Goal: Information Seeking & Learning: Learn about a topic

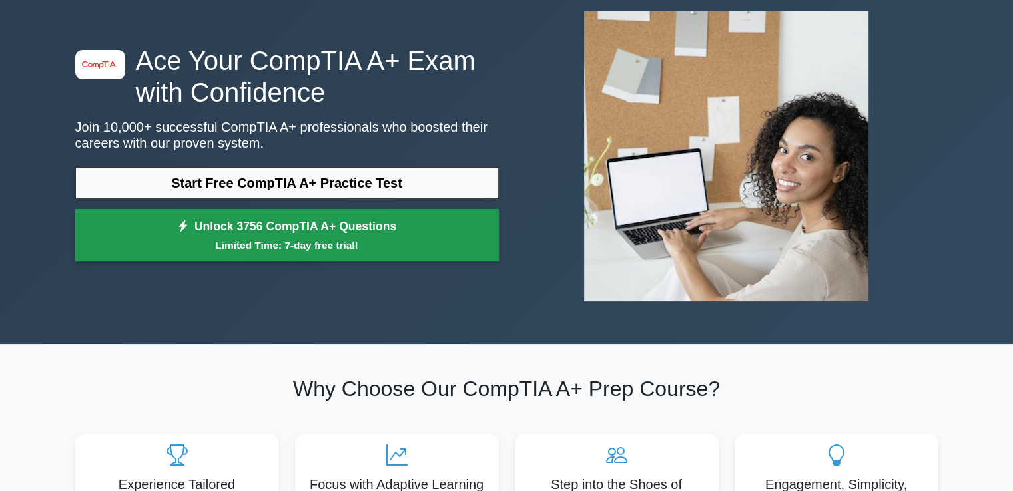
scroll to position [67, 0]
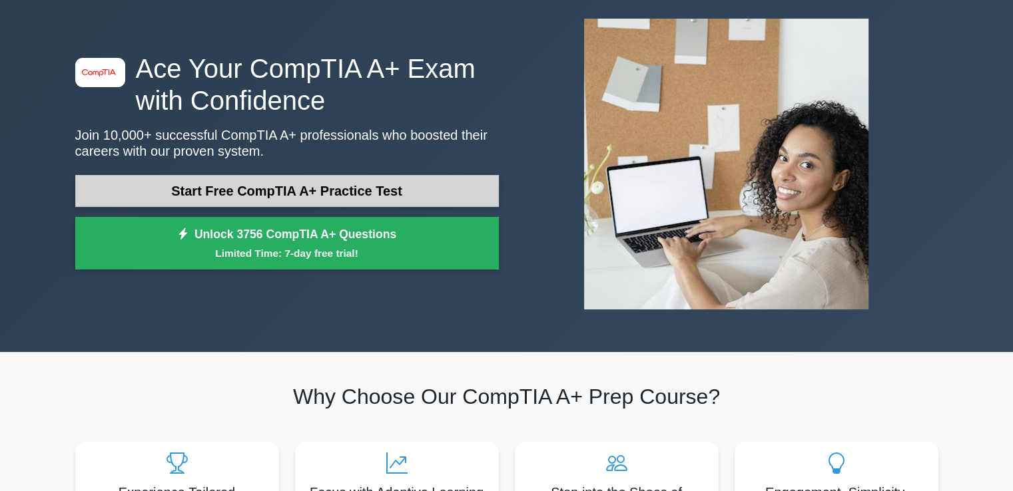
click at [426, 200] on link "Start Free CompTIA A+ Practice Test" at bounding box center [287, 191] width 424 height 32
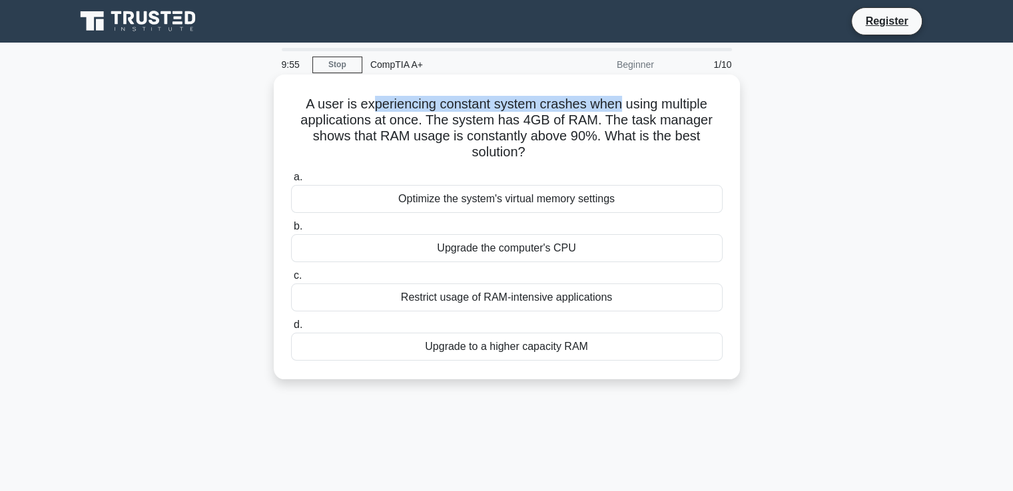
drag, startPoint x: 368, startPoint y: 88, endPoint x: 617, endPoint y: 105, distance: 248.9
click at [617, 105] on div "A user is experiencing constant system crashes when using multiple applications…" at bounding box center [506, 227] width 455 height 294
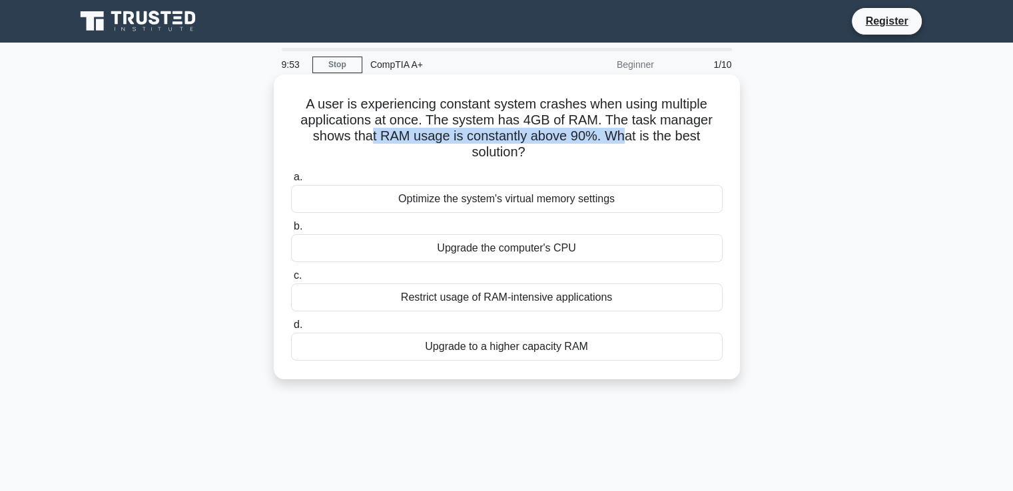
drag, startPoint x: 372, startPoint y: 141, endPoint x: 628, endPoint y: 137, distance: 256.4
click at [628, 137] on h5 "A user is experiencing constant system crashes when using multiple applications…" at bounding box center [507, 128] width 434 height 65
click at [559, 359] on div "Upgrade to a higher capacity RAM" at bounding box center [507, 347] width 432 height 28
click at [291, 330] on input "d. Upgrade to a higher capacity RAM" at bounding box center [291, 325] width 0 height 9
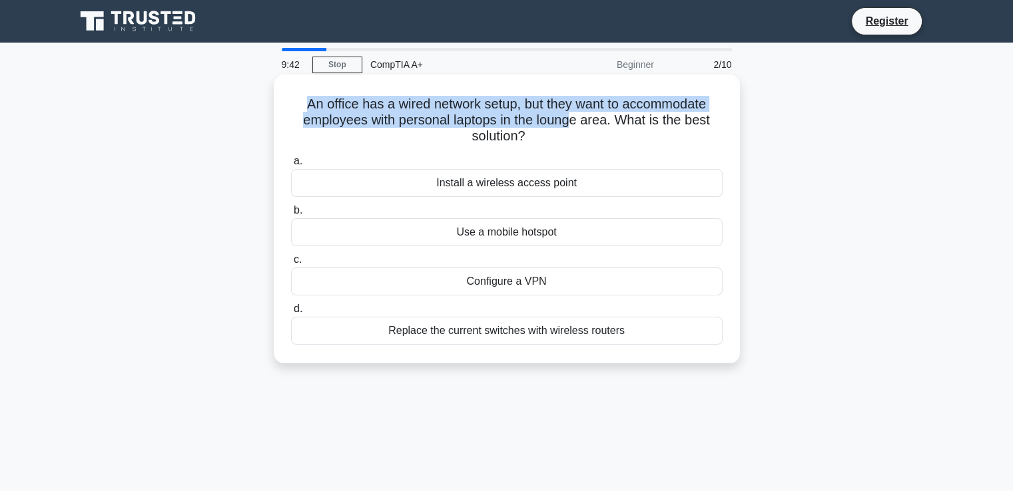
drag, startPoint x: 297, startPoint y: 109, endPoint x: 571, endPoint y: 116, distance: 274.4
click at [571, 116] on h5 "An office has a wired network setup, but they want to accommodate employees wit…" at bounding box center [507, 120] width 434 height 49
click at [525, 99] on h5 "An office has a wired network setup, but they want to accommodate employees wit…" at bounding box center [507, 120] width 434 height 49
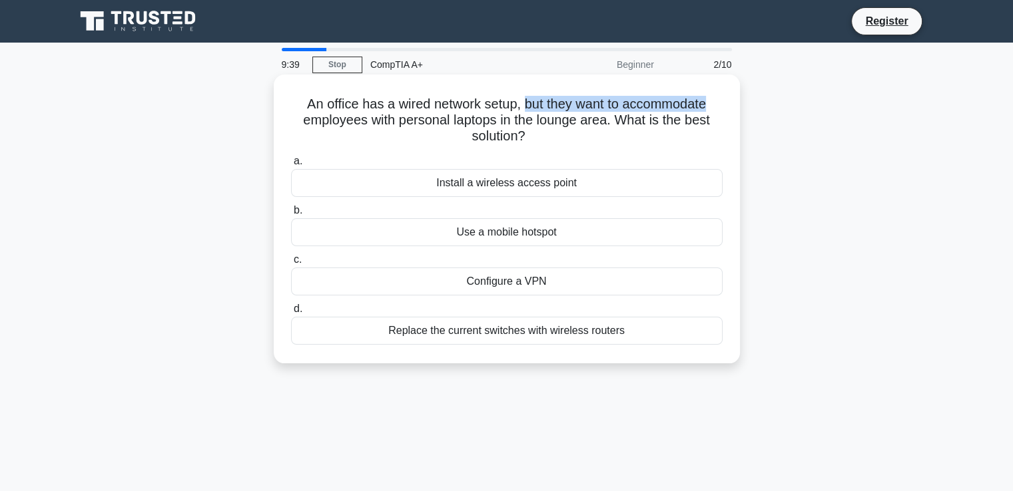
drag, startPoint x: 527, startPoint y: 99, endPoint x: 655, endPoint y: 77, distance: 130.5
click at [655, 77] on div "An office has a wired network setup, but they want to accommodate employees wit…" at bounding box center [507, 219] width 466 height 289
click at [533, 182] on div "Install a wireless access point" at bounding box center [507, 183] width 432 height 28
click at [291, 166] on input "a. Install a wireless access point" at bounding box center [291, 161] width 0 height 9
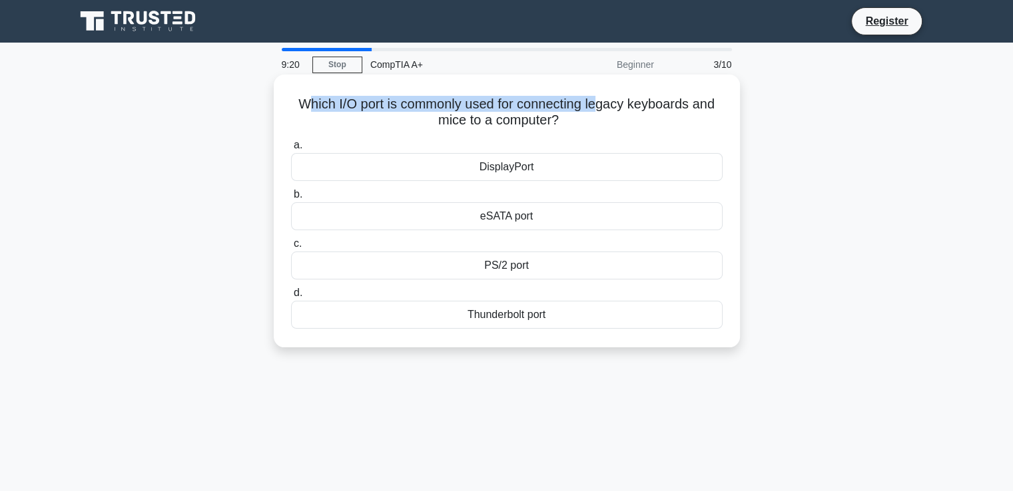
drag, startPoint x: 304, startPoint y: 102, endPoint x: 598, endPoint y: 92, distance: 293.8
click at [598, 92] on div "Which I/O port is commonly used for connecting legacy keyboards and mice to a c…" at bounding box center [506, 211] width 455 height 262
click at [533, 271] on div "PS/2 port" at bounding box center [507, 266] width 432 height 28
click at [291, 248] on input "c. PS/2 port" at bounding box center [291, 244] width 0 height 9
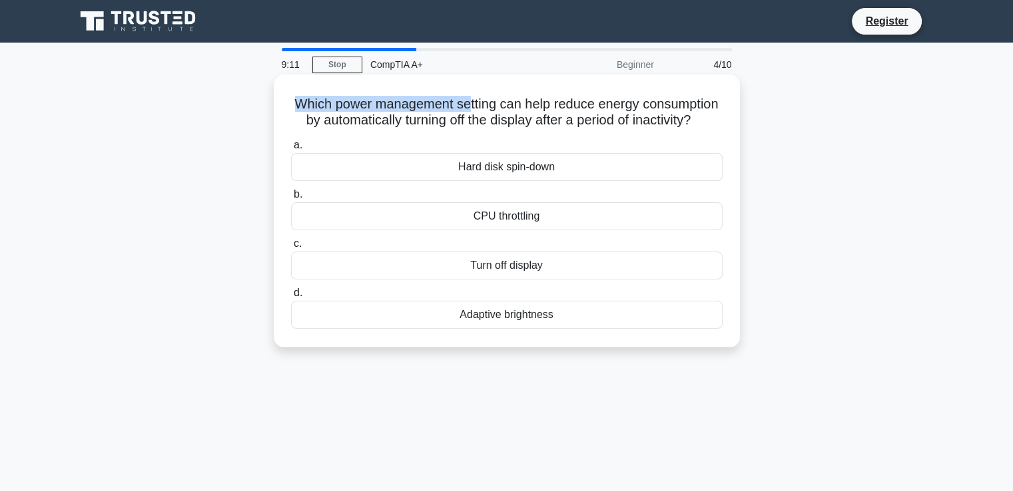
drag, startPoint x: 332, startPoint y: 104, endPoint x: 511, endPoint y: 105, distance: 178.5
click at [511, 105] on h5 "Which power management setting can help reduce energy consumption by automatica…" at bounding box center [507, 112] width 434 height 33
click at [517, 280] on div "Turn off display" at bounding box center [507, 266] width 432 height 28
click at [291, 248] on input "c. Turn off display" at bounding box center [291, 244] width 0 height 9
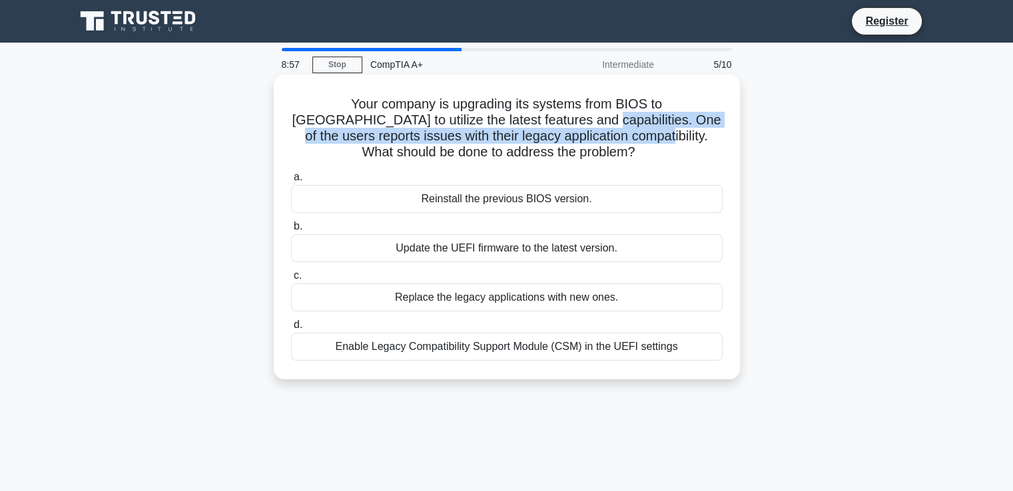
drag, startPoint x: 490, startPoint y: 120, endPoint x: 554, endPoint y: 136, distance: 65.9
click at [554, 136] on h5 "Your company is upgrading its systems from BIOS to UEFI to utilize the latest f…" at bounding box center [507, 128] width 434 height 65
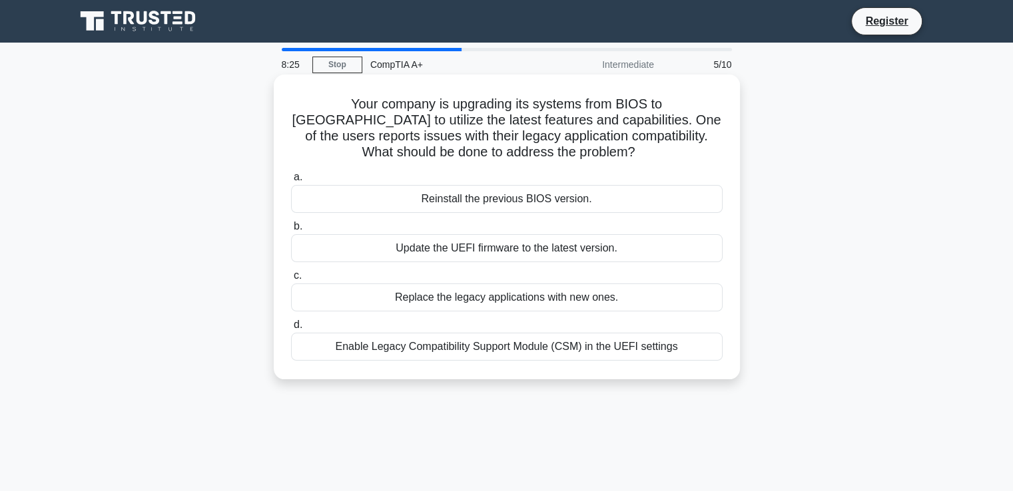
click at [530, 346] on div "Enable Legacy Compatibility Support Module (CSM) in the UEFI settings" at bounding box center [507, 347] width 432 height 28
click at [291, 330] on input "d. Enable Legacy Compatibility Support Module (CSM) in the UEFI settings" at bounding box center [291, 325] width 0 height 9
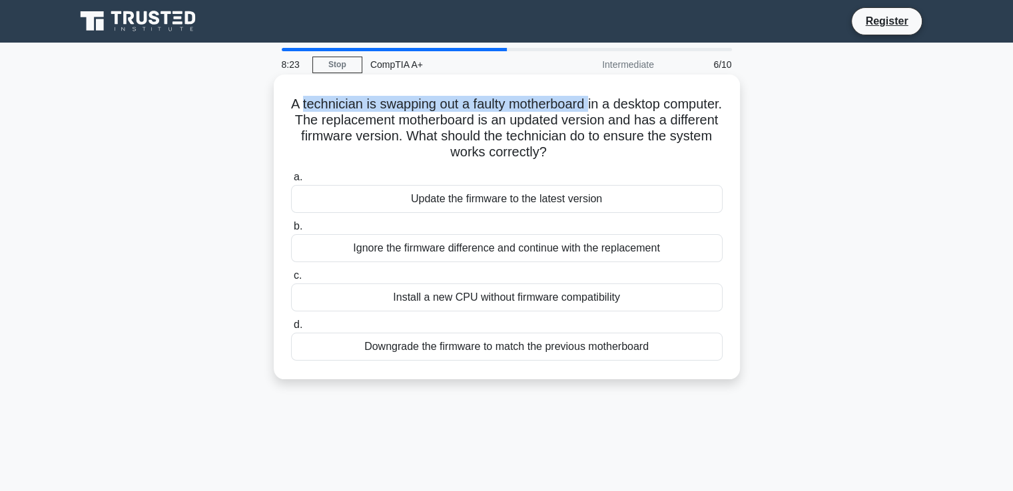
drag, startPoint x: 344, startPoint y: 99, endPoint x: 586, endPoint y: 89, distance: 242.6
click at [625, 87] on div "A technician is swapping out a faulty motherboard in a desktop computer. The re…" at bounding box center [506, 227] width 455 height 294
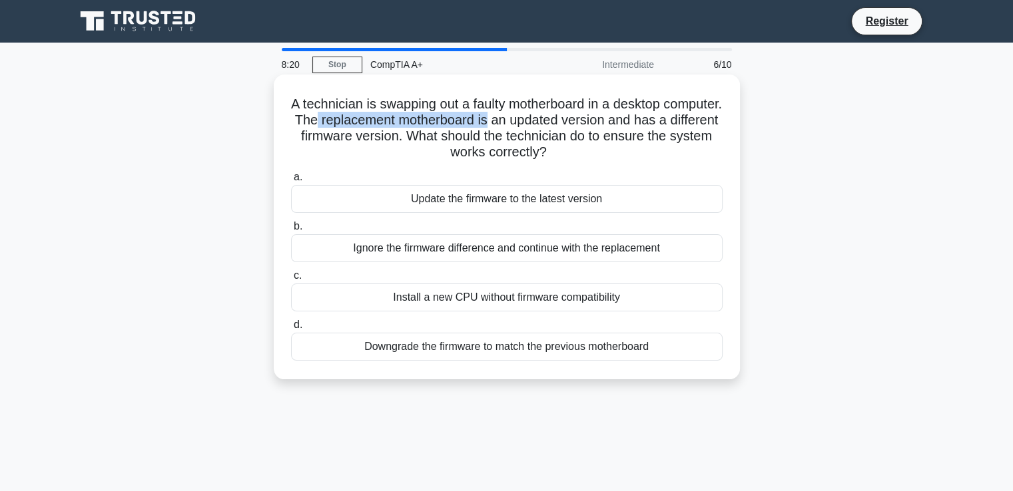
drag, startPoint x: 378, startPoint y: 121, endPoint x: 552, endPoint y: 115, distance: 174.6
click at [552, 115] on h5 "A technician is swapping out a faulty motherboard in a desktop computer. The re…" at bounding box center [507, 128] width 434 height 65
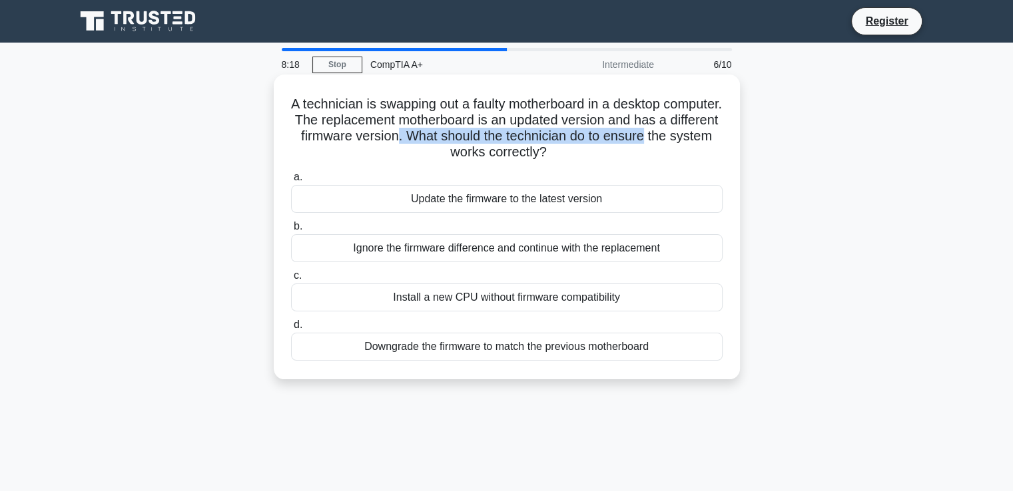
drag, startPoint x: 465, startPoint y: 137, endPoint x: 717, endPoint y: 129, distance: 251.8
click at [717, 129] on h5 "A technician is swapping out a faulty motherboard in a desktop computer. The re…" at bounding box center [507, 128] width 434 height 65
drag, startPoint x: 362, startPoint y: 136, endPoint x: 437, endPoint y: 137, distance: 74.6
click at [437, 137] on h5 "A technician is swapping out a faulty motherboard in a desktop computer. The re…" at bounding box center [507, 128] width 434 height 65
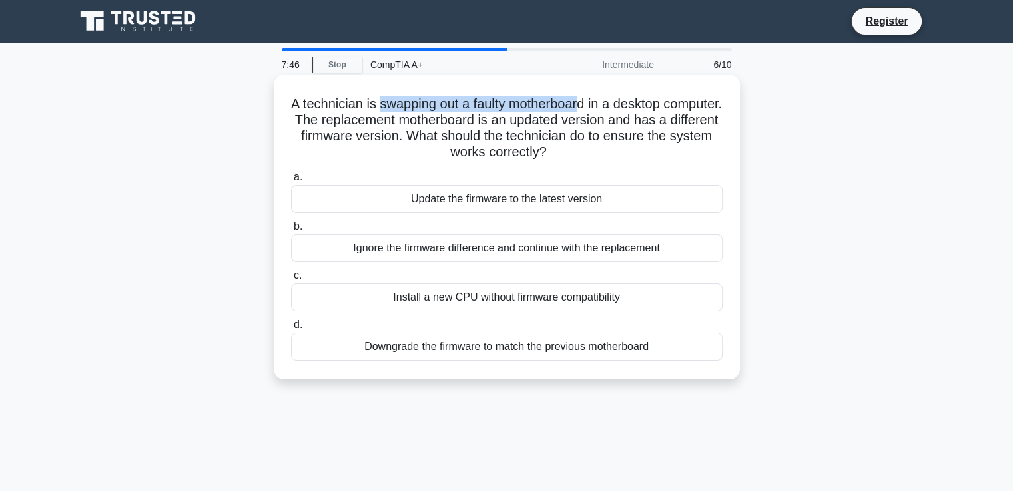
drag, startPoint x: 404, startPoint y: 101, endPoint x: 599, endPoint y: 143, distance: 199.7
click at [611, 113] on h5 "A technician is swapping out a faulty motherboard in a desktop computer. The re…" at bounding box center [507, 128] width 434 height 65
click at [541, 356] on div "Downgrade the firmware to match the previous motherboard" at bounding box center [507, 347] width 432 height 28
click at [291, 330] on input "d. Downgrade the firmware to match the previous motherboard" at bounding box center [291, 325] width 0 height 9
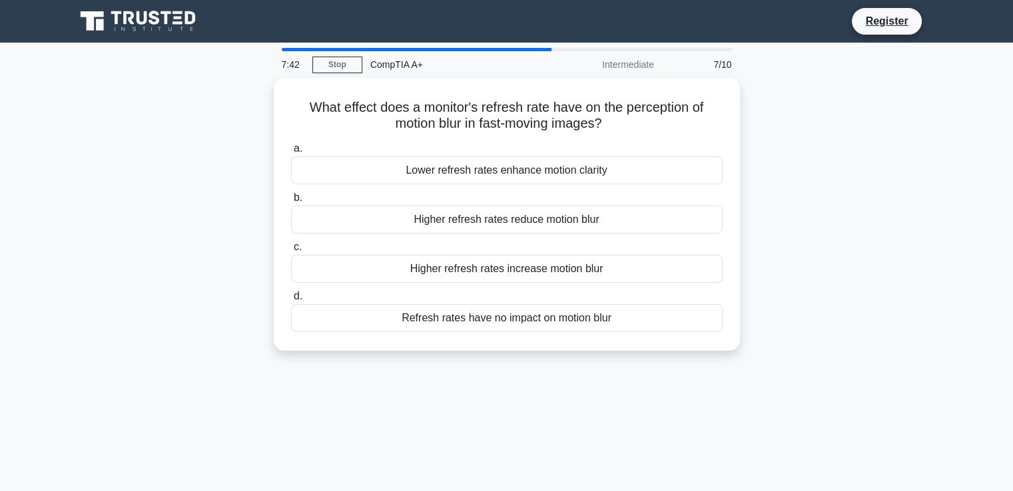
click at [544, 51] on div "CompTIA A+" at bounding box center [453, 64] width 183 height 27
click at [538, 51] on div "CompTIA A+" at bounding box center [453, 64] width 183 height 27
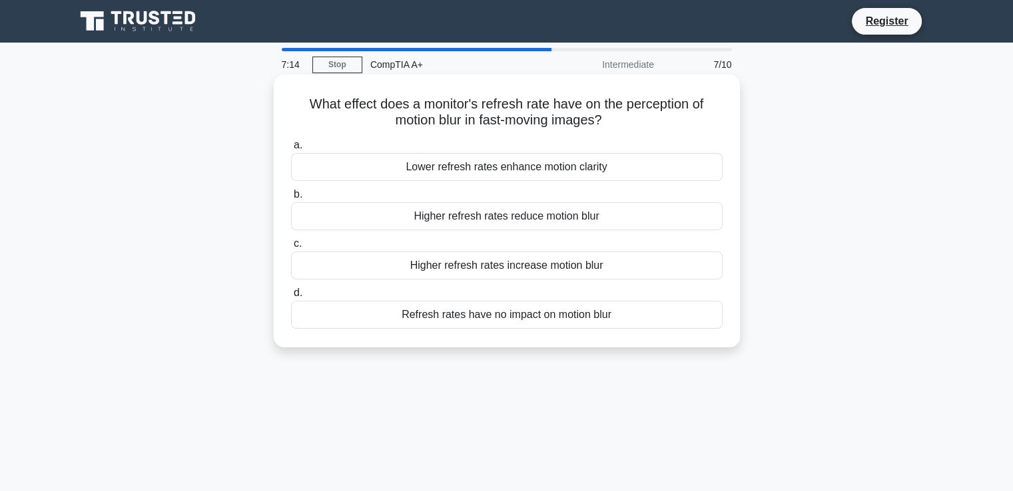
click at [495, 266] on div "Higher refresh rates increase motion blur" at bounding box center [507, 266] width 432 height 28
click at [291, 248] on input "c. Higher refresh rates increase motion blur" at bounding box center [291, 244] width 0 height 9
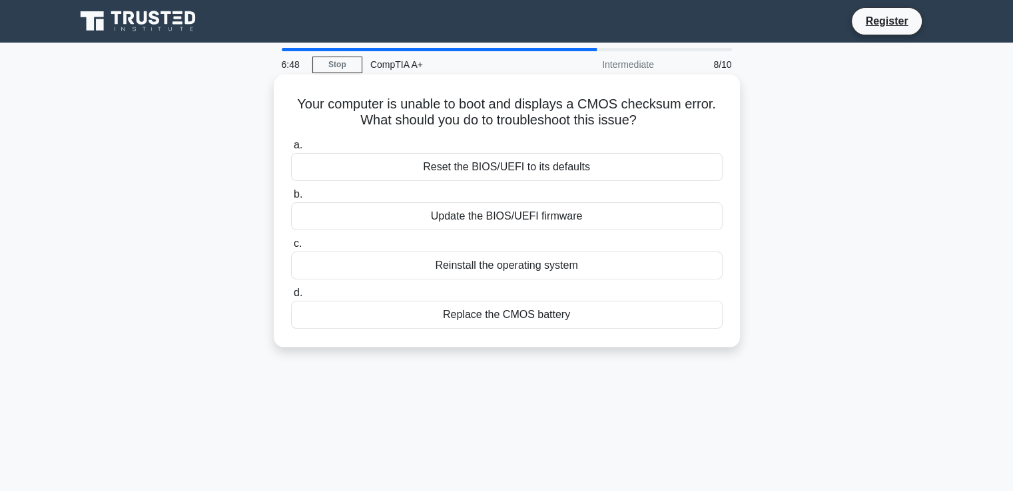
click at [557, 318] on div "Replace the CMOS battery" at bounding box center [507, 315] width 432 height 28
click at [291, 298] on input "d. Replace the CMOS battery" at bounding box center [291, 293] width 0 height 9
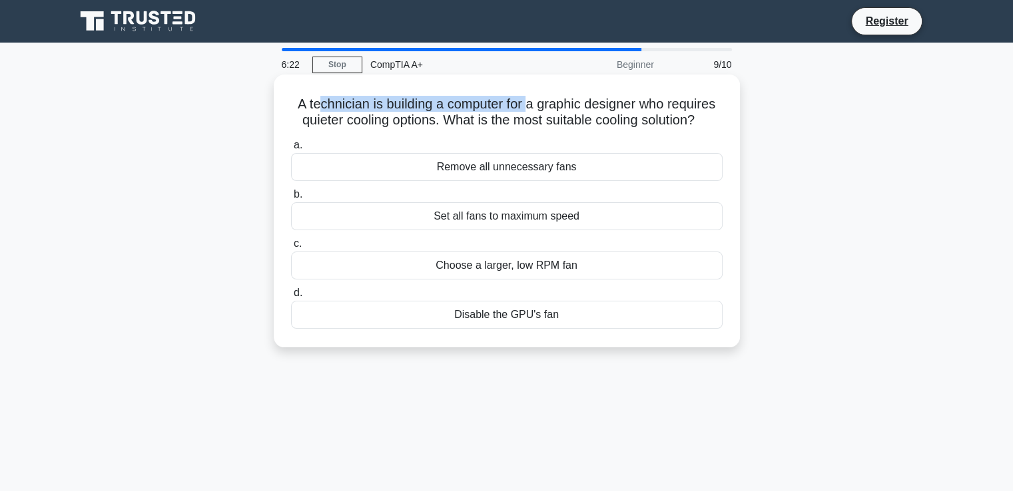
drag, startPoint x: 312, startPoint y: 94, endPoint x: 530, endPoint y: 105, distance: 218.7
click at [530, 105] on div "A technician is building a computer for a graphic designer who requires quieter…" at bounding box center [506, 211] width 455 height 262
click at [536, 263] on div "Choose a larger, low RPM fan" at bounding box center [507, 266] width 432 height 28
click at [291, 248] on input "c. Choose a larger, low RPM fan" at bounding box center [291, 244] width 0 height 9
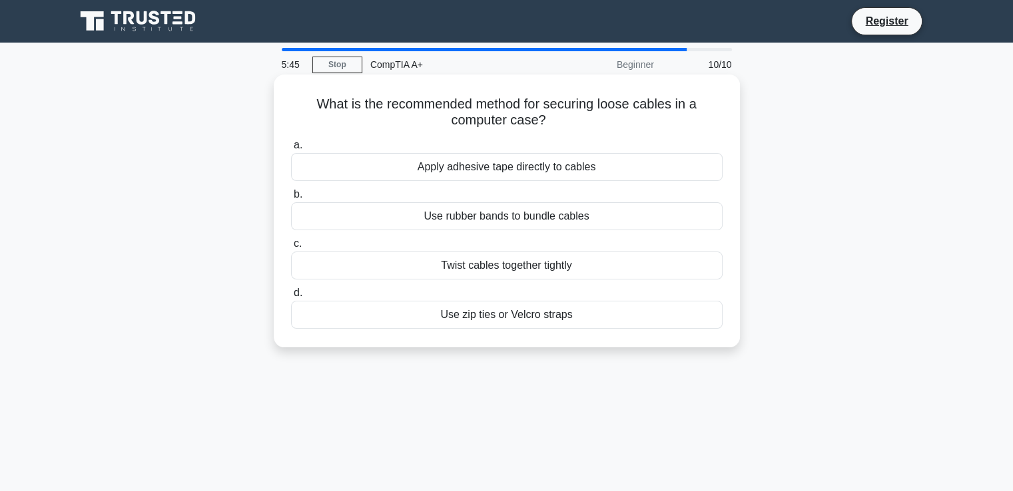
click at [522, 317] on div "Use zip ties or Velcro straps" at bounding box center [507, 315] width 432 height 28
click at [291, 298] on input "d. Use zip ties or Velcro straps" at bounding box center [291, 293] width 0 height 9
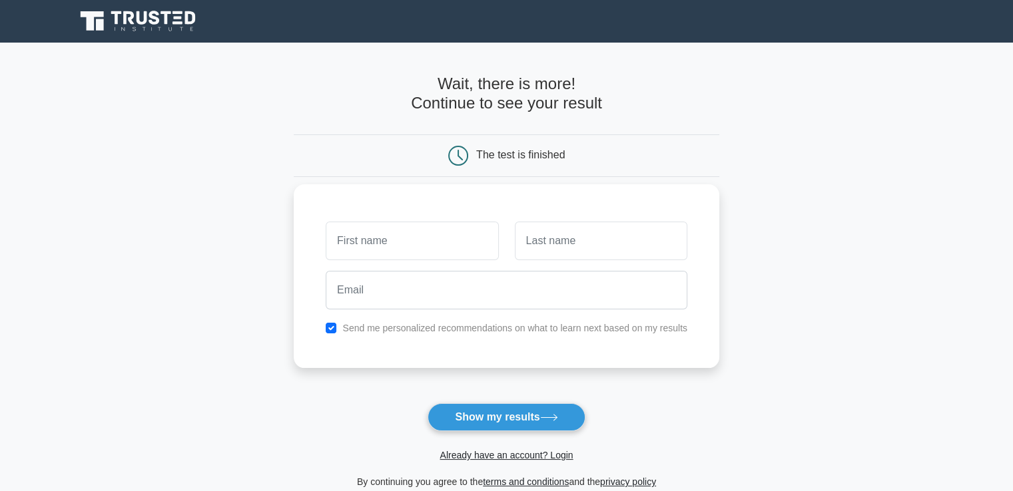
click at [464, 237] on input "text" at bounding box center [412, 241] width 172 height 39
type input "a"
click at [618, 252] on input "text" at bounding box center [601, 241] width 172 height 39
type input "a"
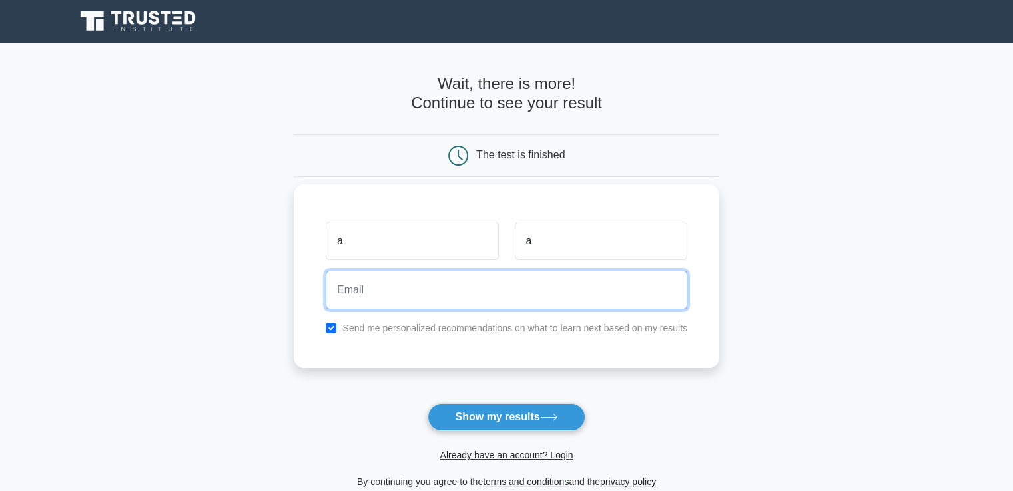
click at [530, 285] on input "email" at bounding box center [507, 290] width 362 height 39
type input "dgreene@promotech.net"
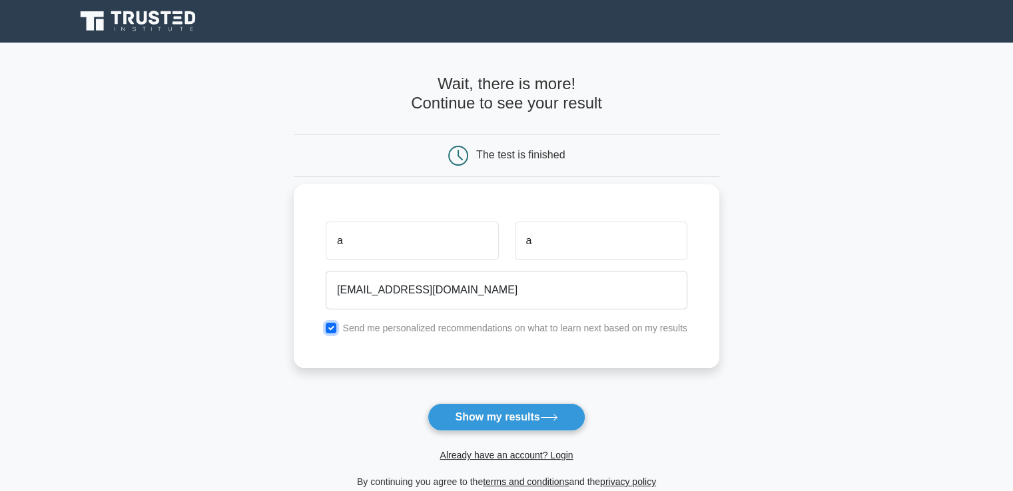
click at [334, 328] on input "checkbox" at bounding box center [331, 328] width 11 height 11
checkbox input "false"
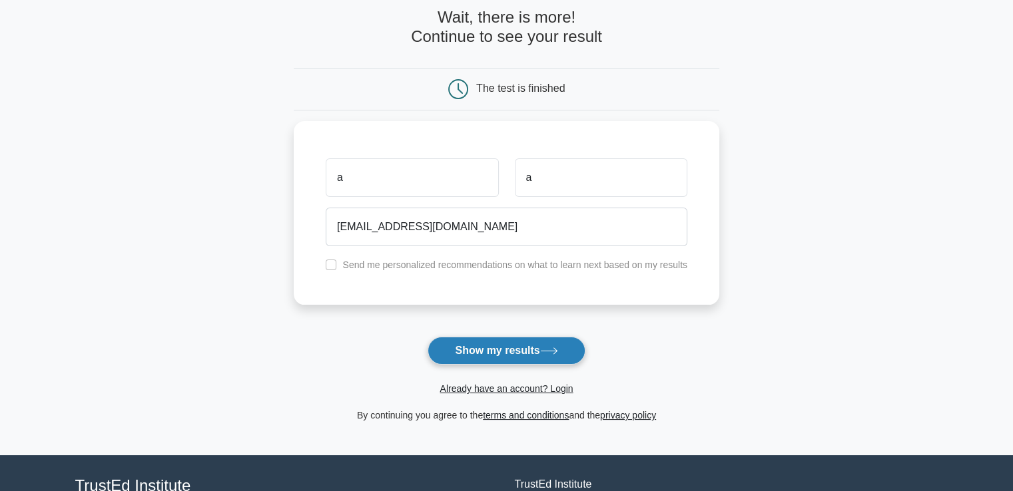
click at [555, 340] on button "Show my results" at bounding box center [506, 351] width 157 height 28
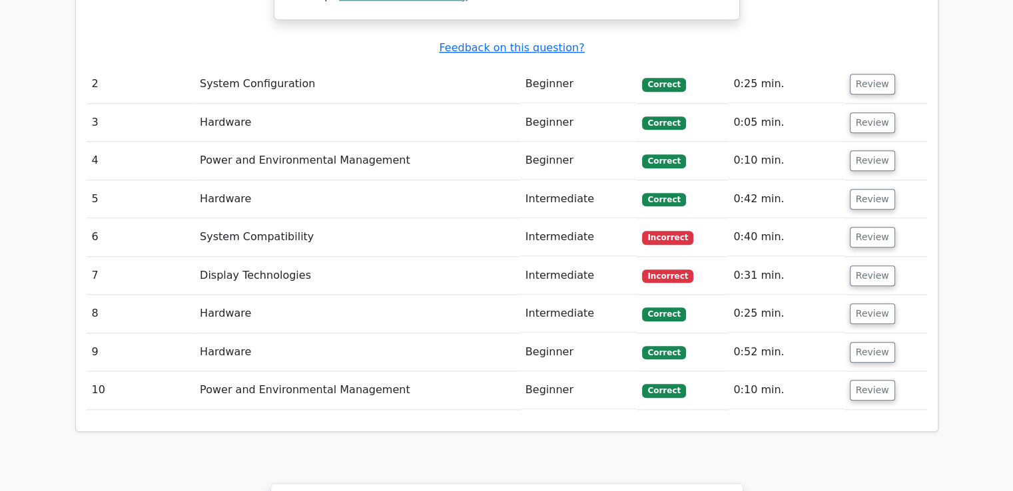
scroll to position [1465, 0]
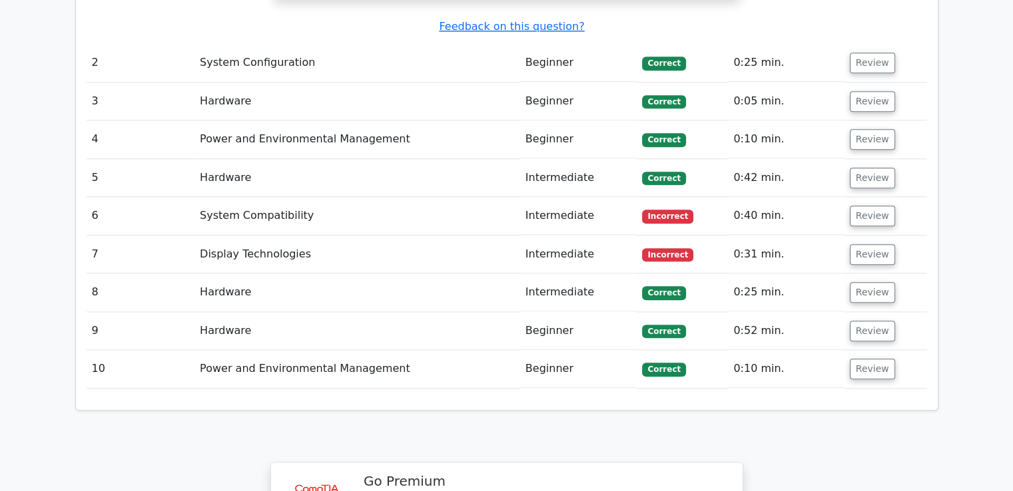
click at [302, 236] on td "Display Technologies" at bounding box center [357, 255] width 326 height 38
click at [880, 244] on button "Review" at bounding box center [872, 254] width 45 height 21
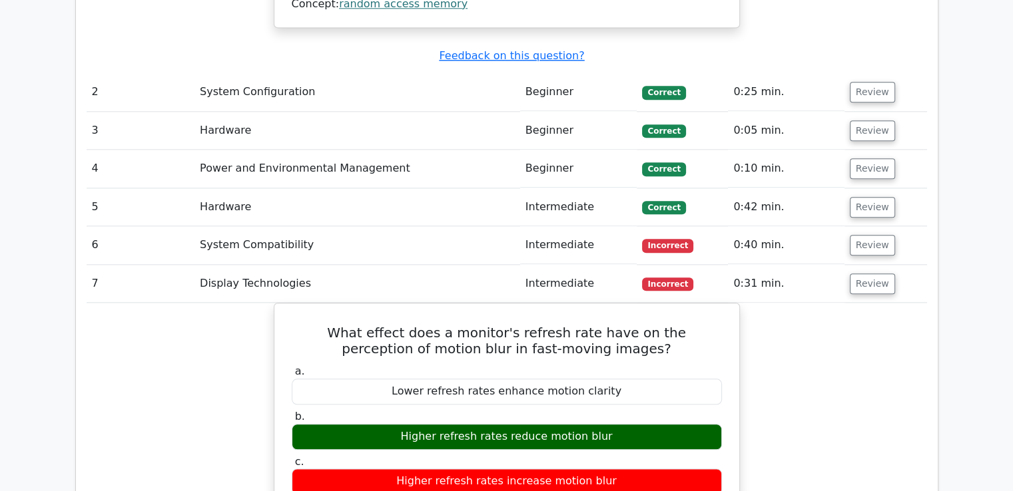
scroll to position [1398, 0]
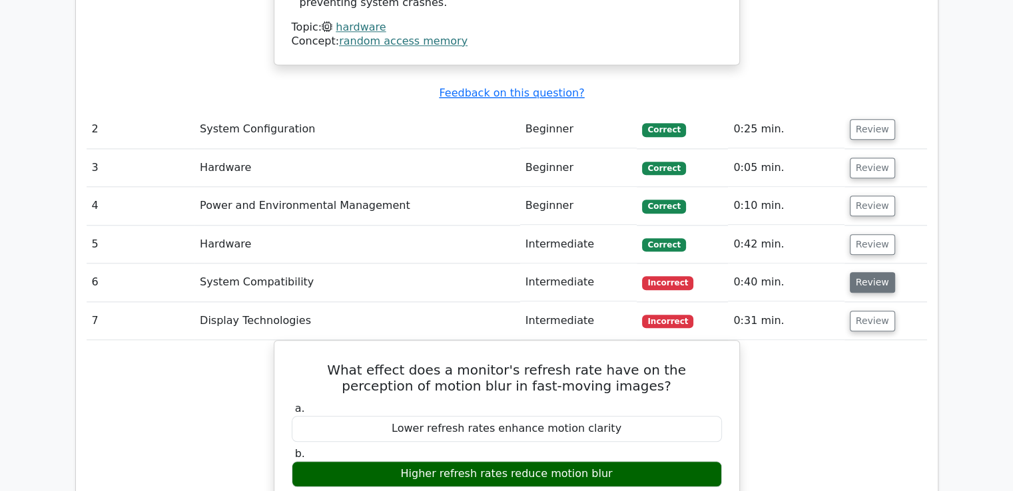
click at [874, 272] on button "Review" at bounding box center [872, 282] width 45 height 21
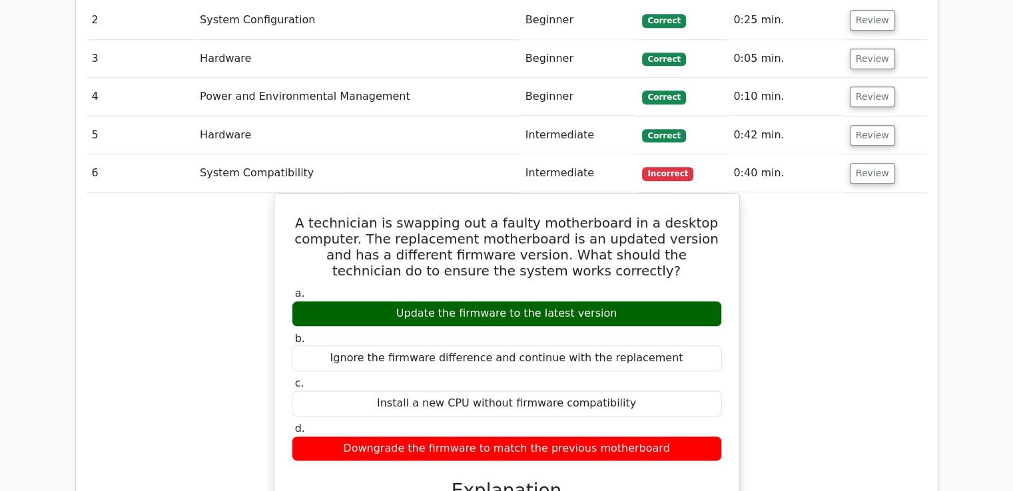
scroll to position [1332, 0]
